Goal: Information Seeking & Learning: Check status

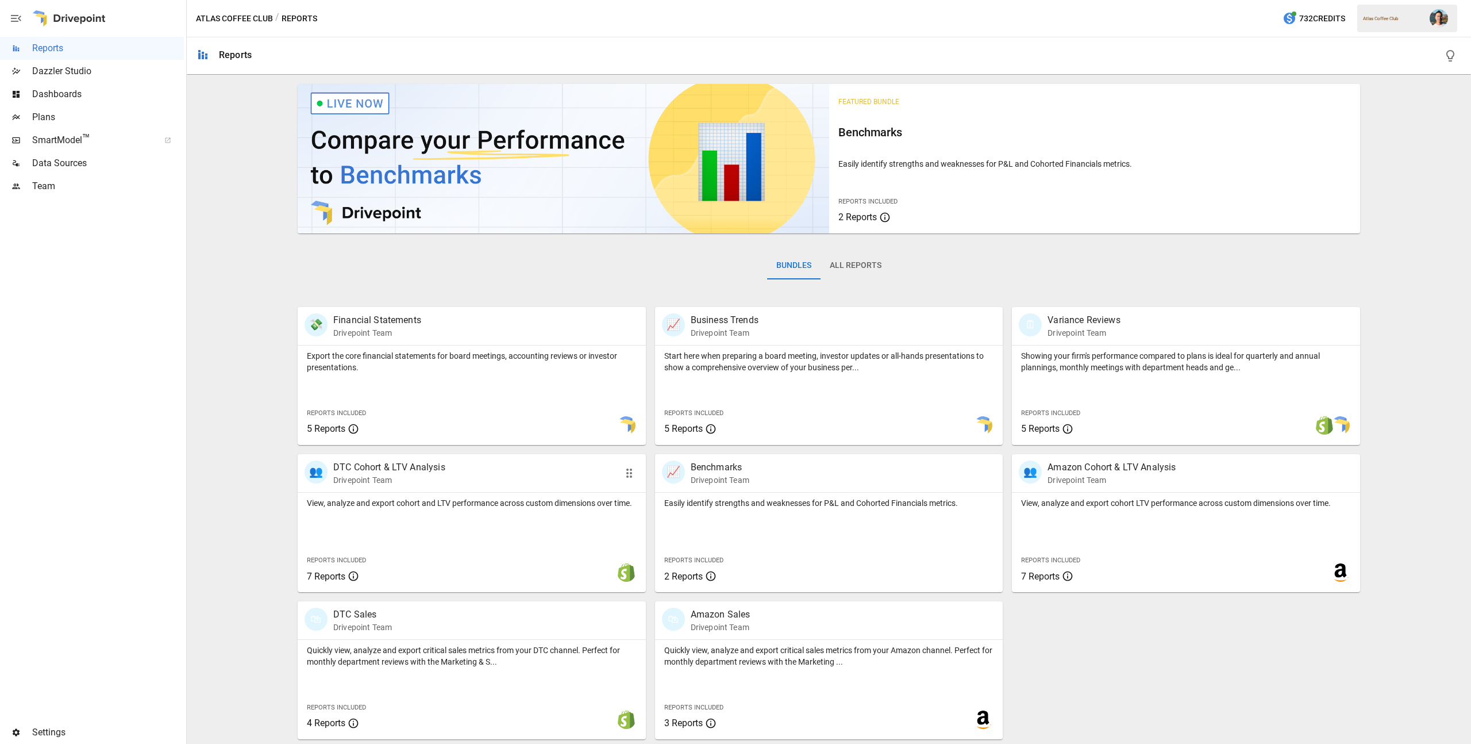
click at [563, 522] on div "View, analyze and export cohort and LTV performance across custom dimensions ov…" at bounding box center [472, 541] width 348 height 99
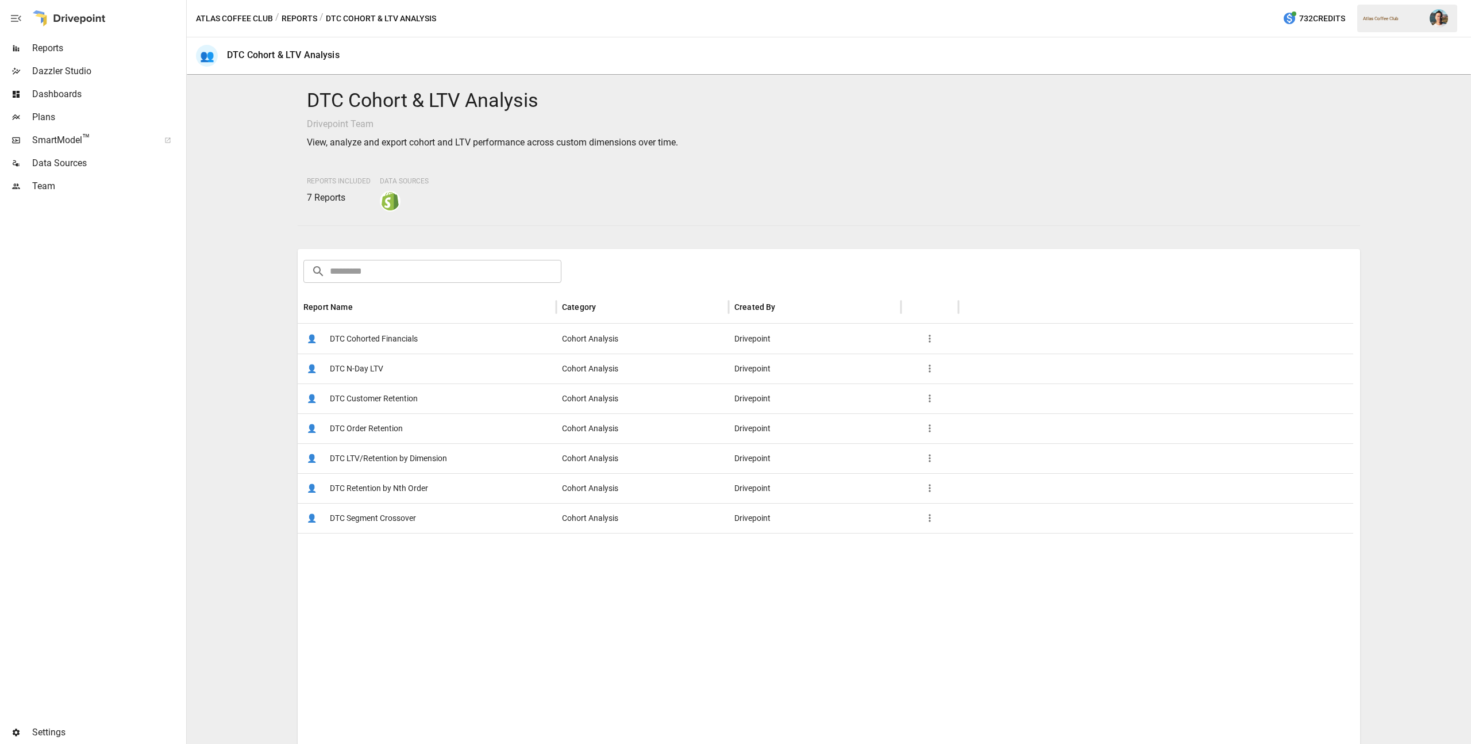
click at [417, 406] on span "DTC Customer Retention" at bounding box center [374, 398] width 88 height 29
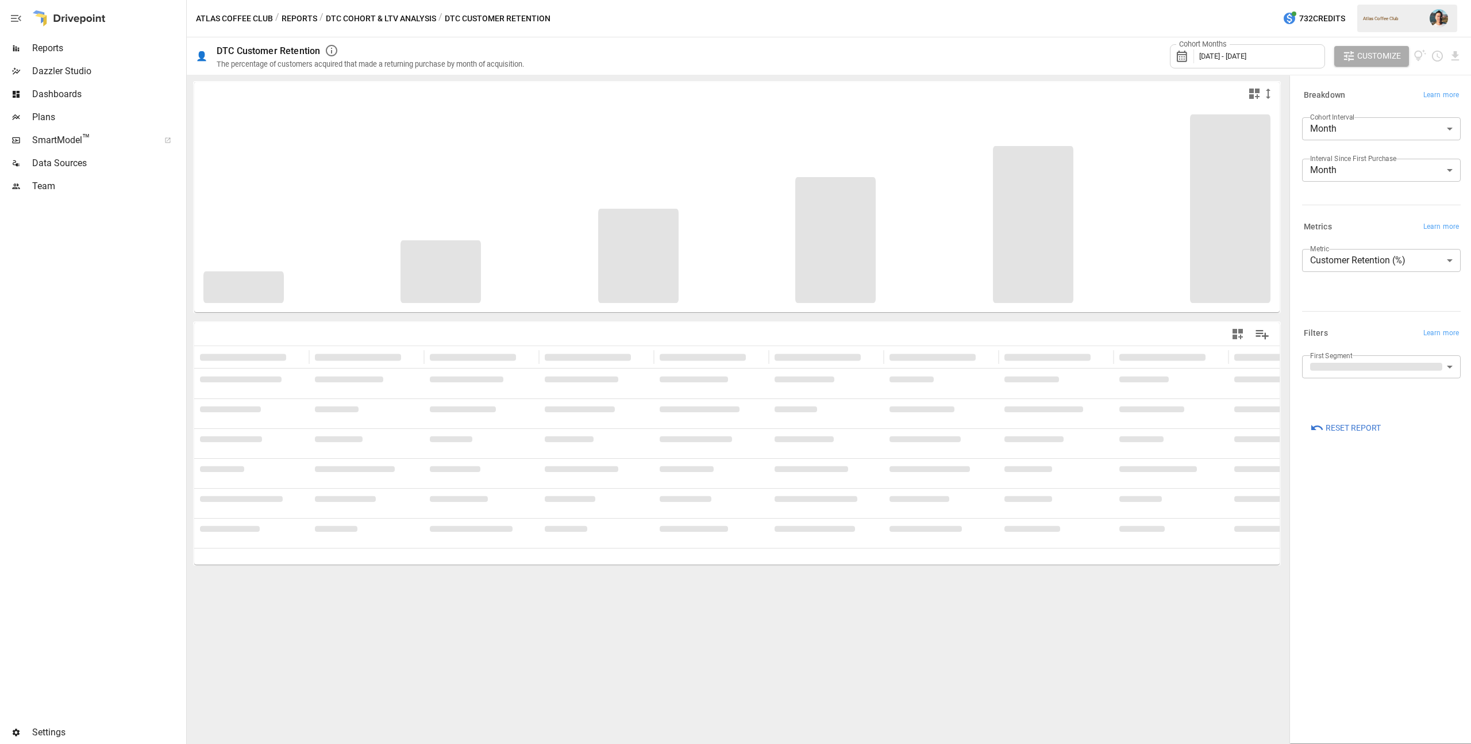
click at [1281, 65] on div "Cohort Months [DATE] - [DATE]" at bounding box center [1247, 56] width 155 height 24
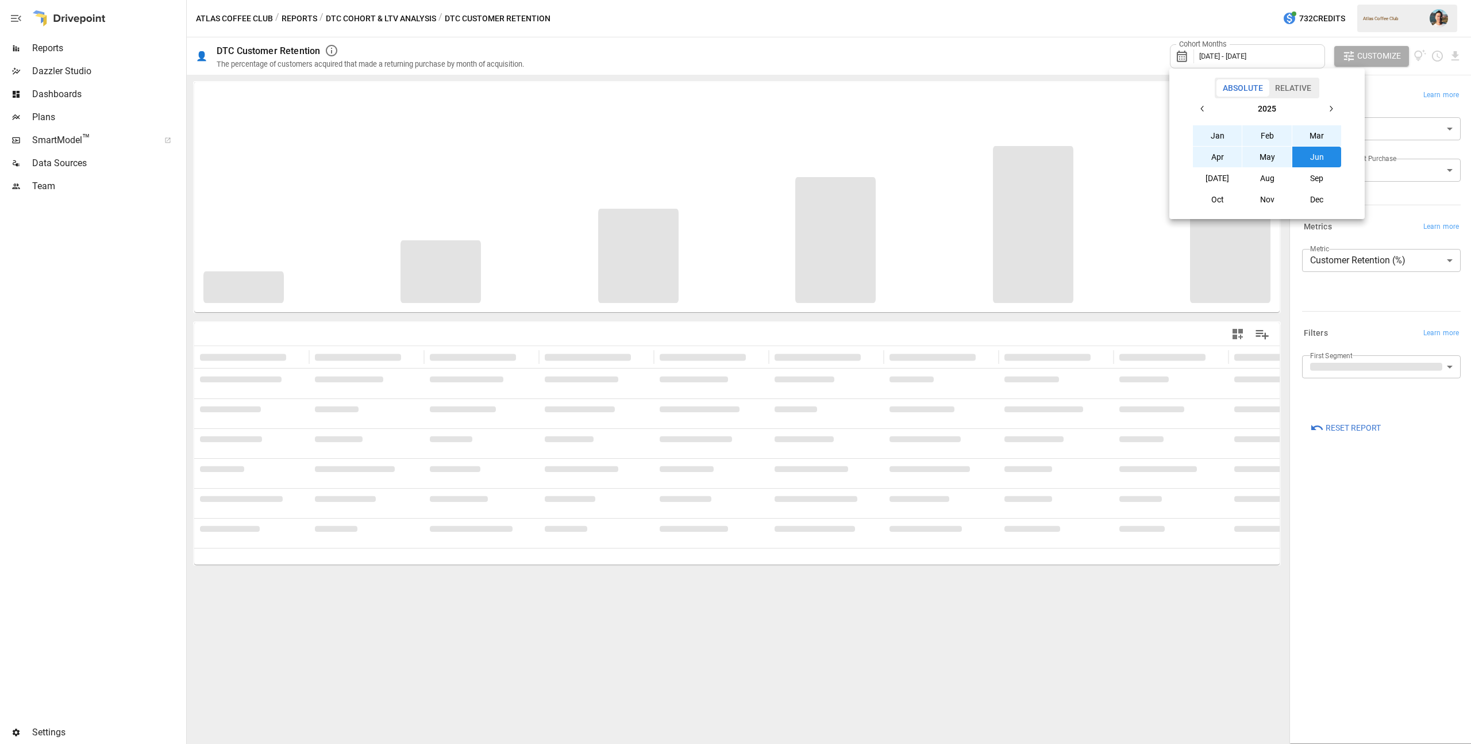
click at [1208, 178] on button "[DATE]" at bounding box center [1217, 178] width 49 height 21
click at [1206, 111] on icon "button" at bounding box center [1202, 108] width 9 height 9
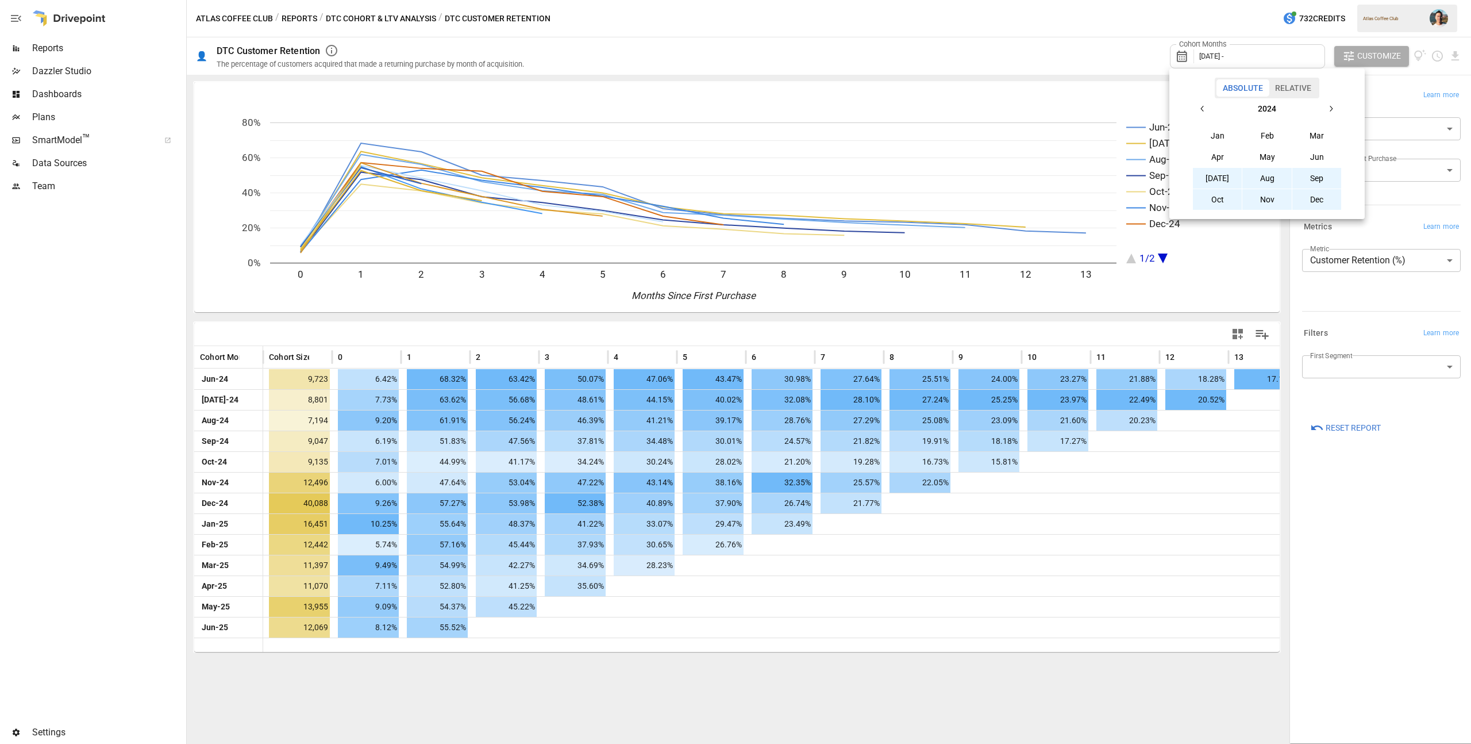
click at [1216, 178] on button "[DATE]" at bounding box center [1217, 178] width 49 height 21
click at [989, 57] on div at bounding box center [735, 372] width 1471 height 744
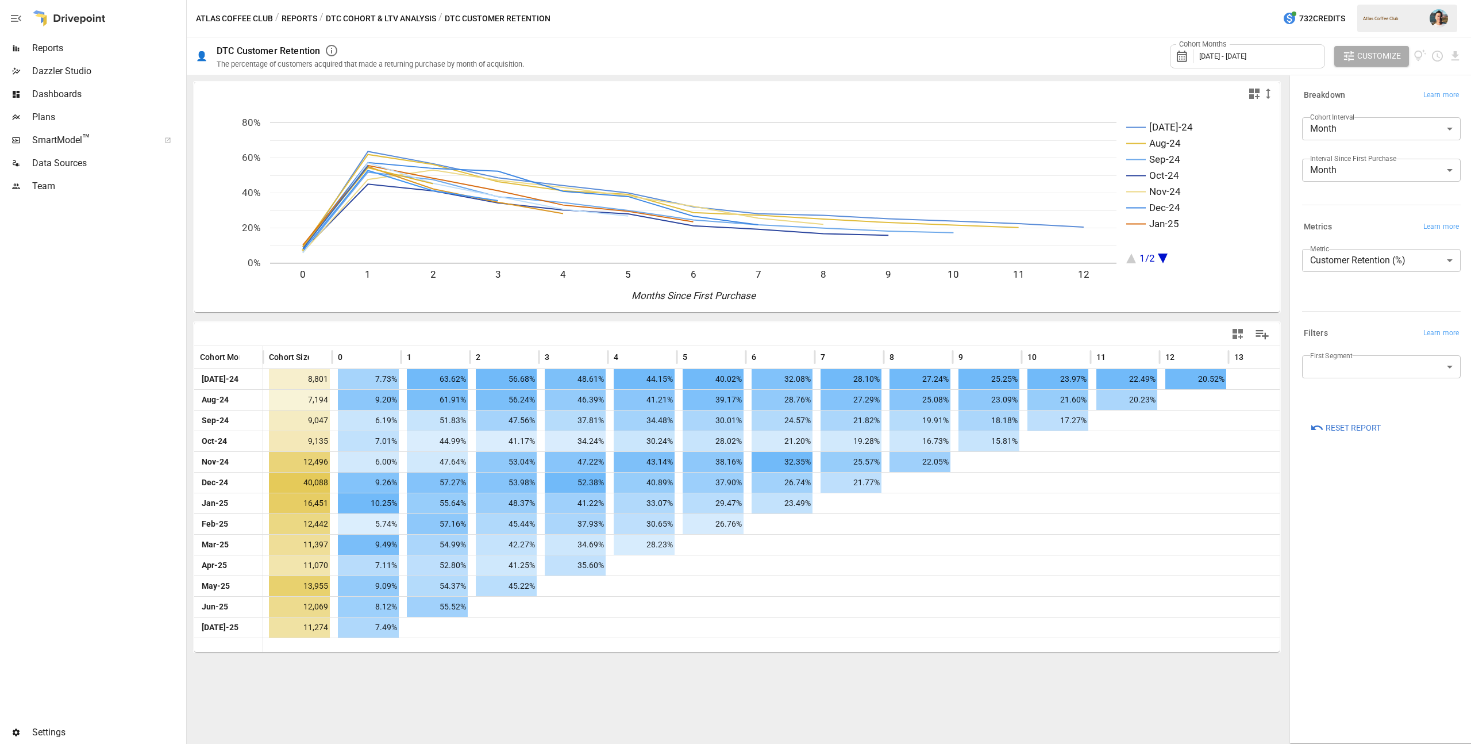
click at [1212, 698] on div "[DATE]-24 Aug-24 Sep-24 Oct-24 Nov-24 Dec-24 Jan-25 1/2 0 1 2 3 4 5 6 7 8 9 10 …" at bounding box center [737, 409] width 1100 height 669
click at [311, 21] on button "Reports" at bounding box center [300, 18] width 36 height 14
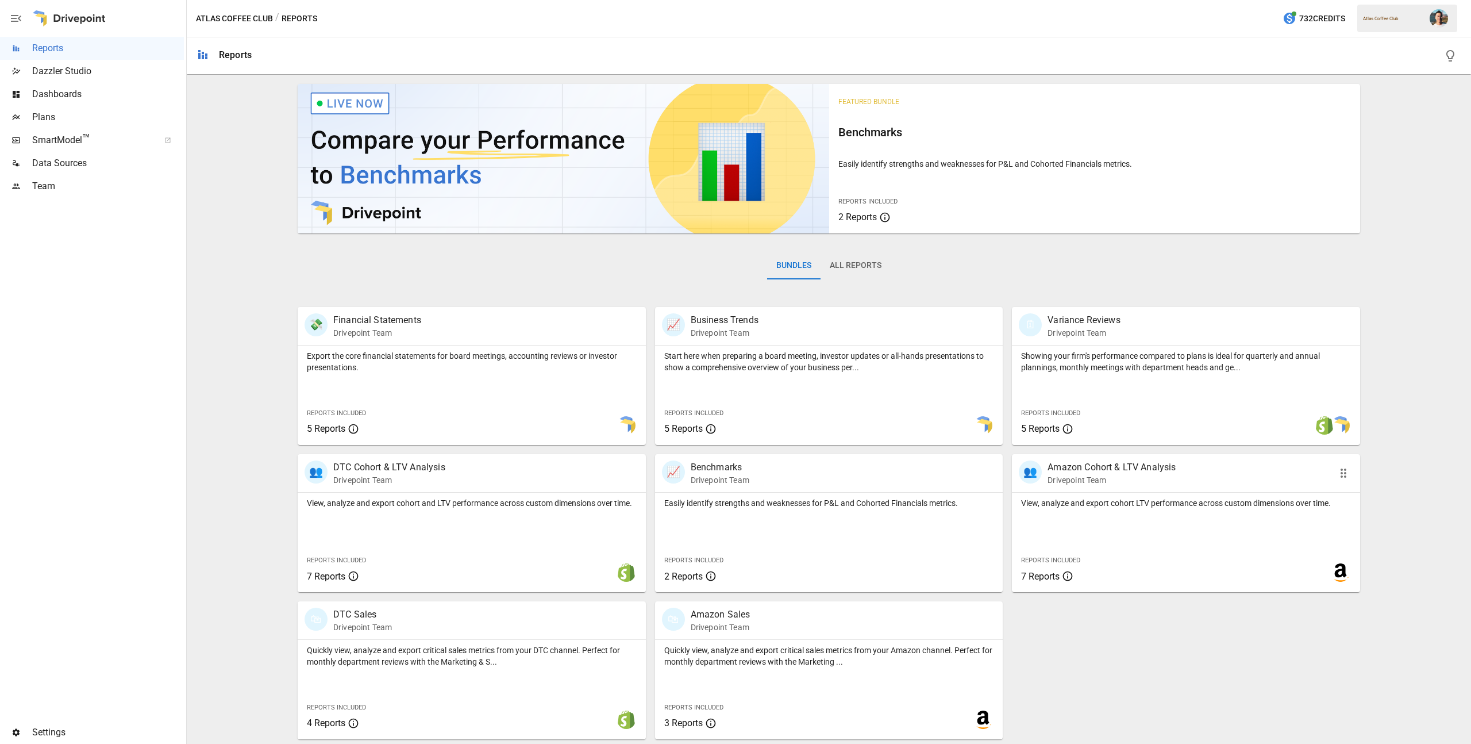
click at [1160, 522] on div "View, analyze and export cohort LTV performance across custom dimensions over t…" at bounding box center [1186, 541] width 348 height 99
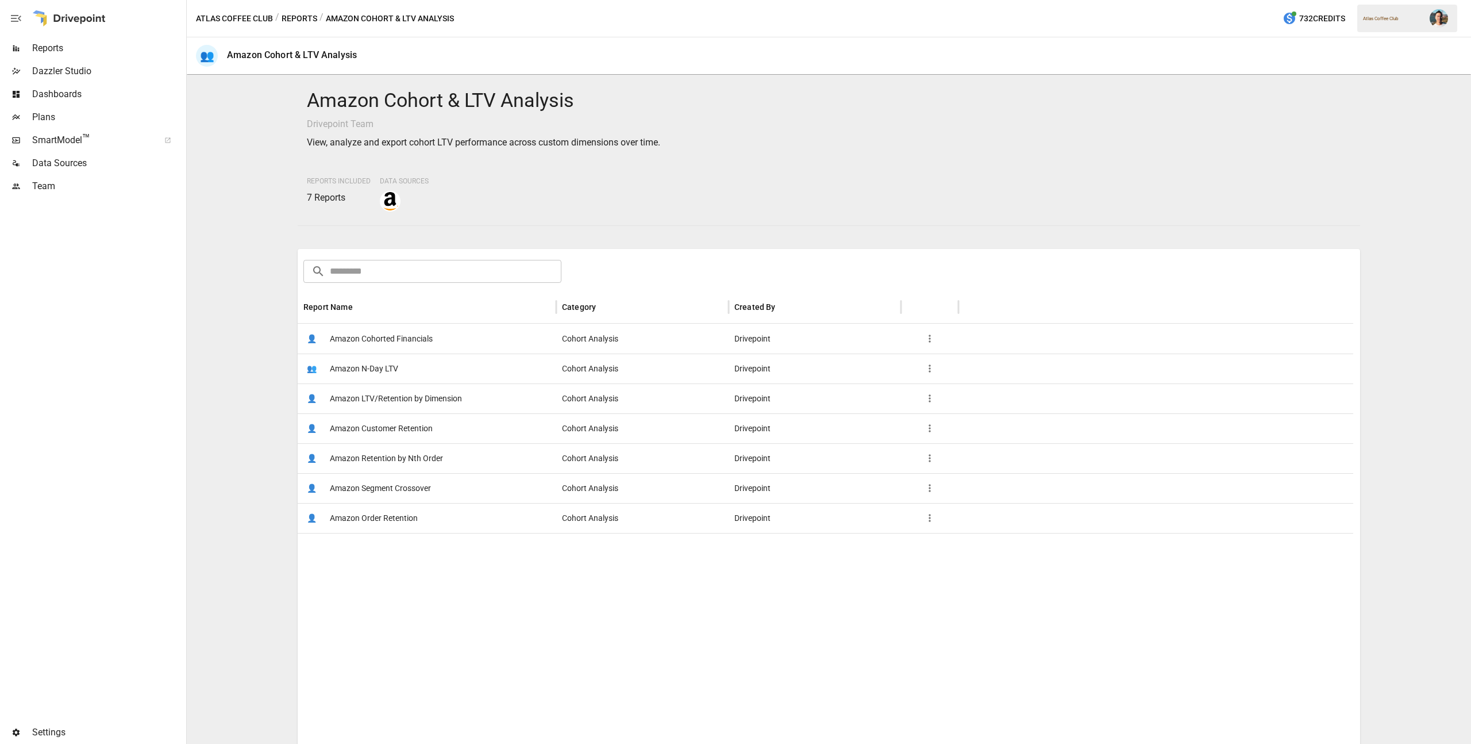
click at [406, 427] on span "Amazon Customer Retention" at bounding box center [381, 428] width 103 height 29
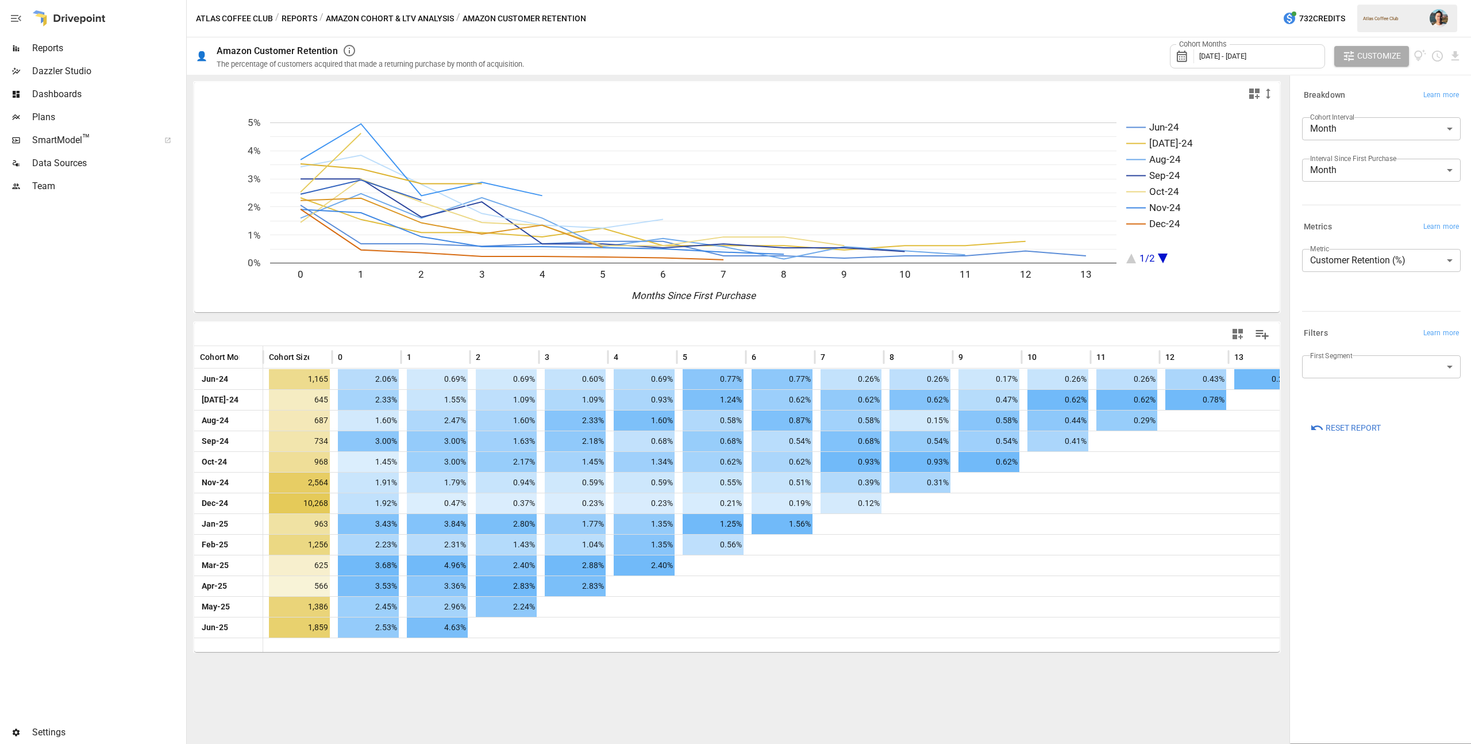
click at [1246, 59] on span "[DATE] - [DATE]" at bounding box center [1222, 56] width 47 height 9
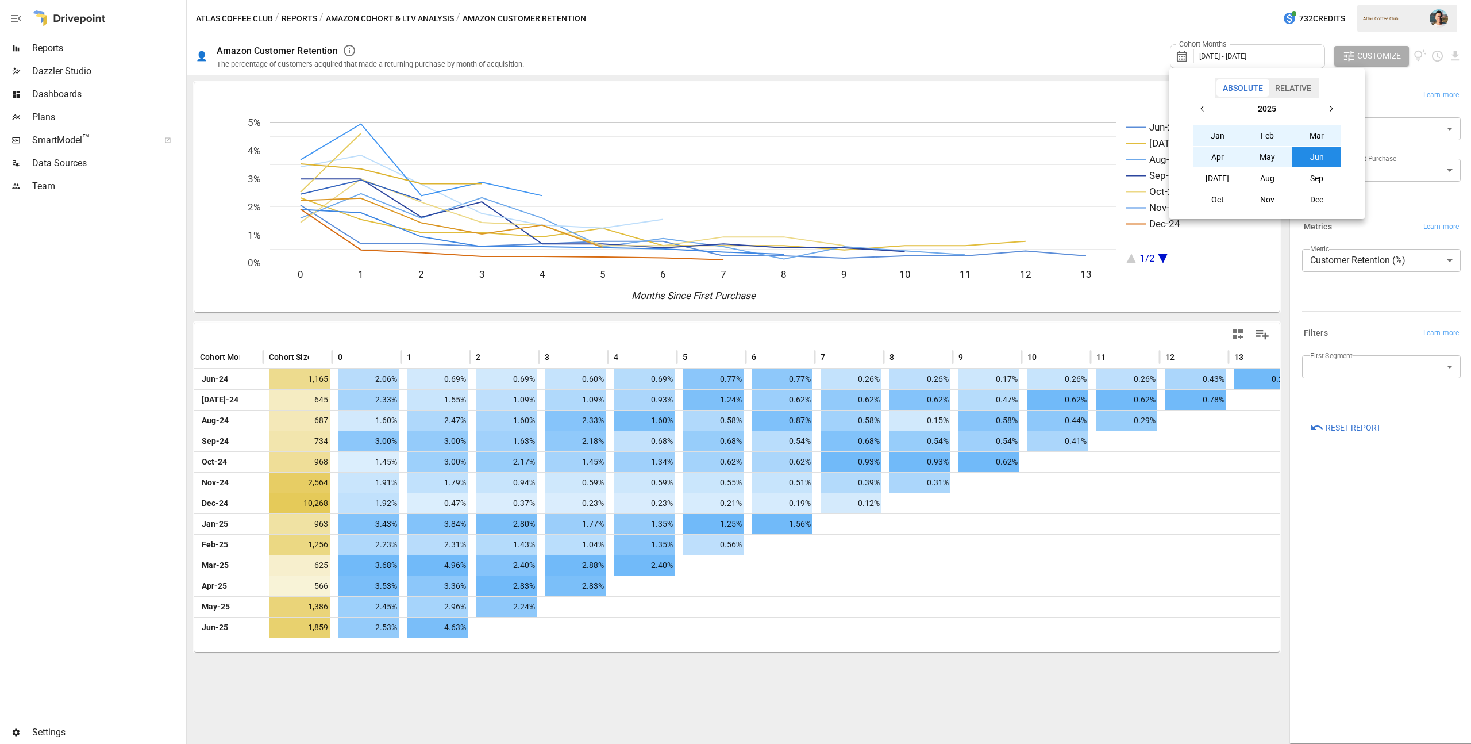
click at [1210, 175] on button "[DATE]" at bounding box center [1217, 178] width 49 height 21
click at [1205, 104] on button "button" at bounding box center [1202, 108] width 21 height 21
click at [1226, 180] on button "[DATE]" at bounding box center [1217, 178] width 49 height 21
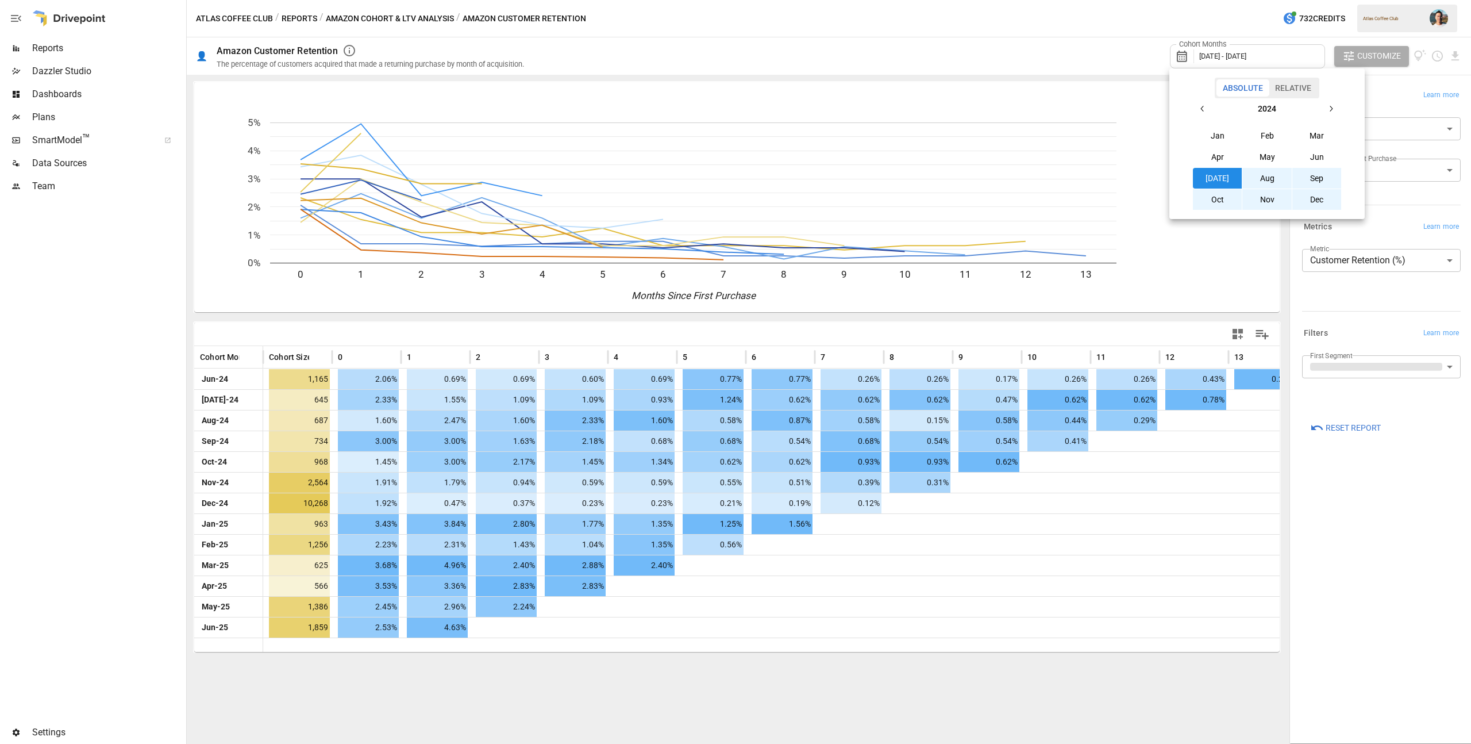
click at [1093, 44] on div at bounding box center [735, 372] width 1471 height 744
